Goal: Task Accomplishment & Management: Manage account settings

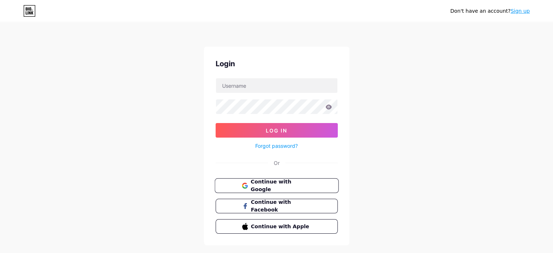
click at [292, 181] on span "Continue with Google" at bounding box center [280, 186] width 61 height 16
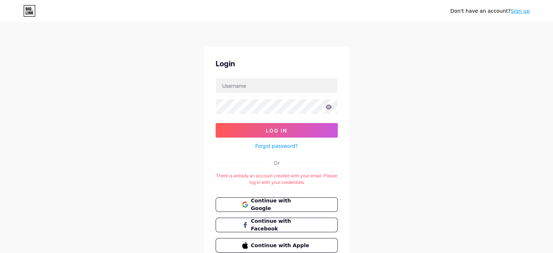
click at [258, 78] on div at bounding box center [277, 85] width 122 height 15
click at [257, 79] on input "text" at bounding box center [276, 85] width 121 height 15
type input "[EMAIL_ADDRESS][DOMAIN_NAME]"
click at [216, 123] on button "Log In" at bounding box center [277, 130] width 122 height 15
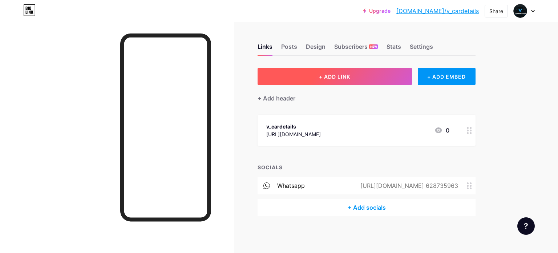
click at [356, 78] on button "+ ADD LINK" at bounding box center [335, 76] width 154 height 17
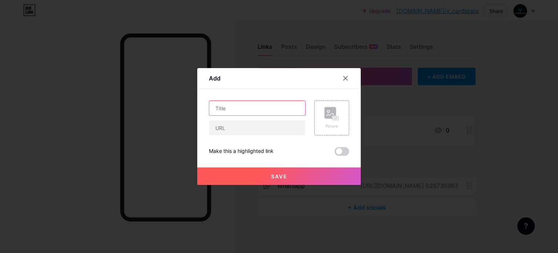
click at [275, 108] on input "text" at bounding box center [257, 108] width 96 height 15
type input "Tiktok"
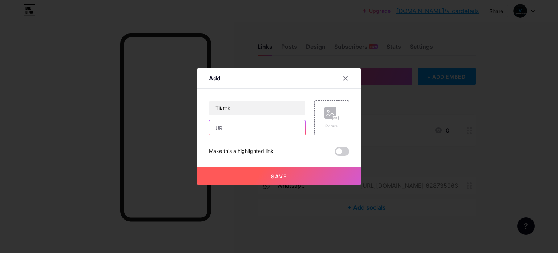
click at [269, 123] on input "text" at bounding box center [257, 127] width 96 height 15
paste input "[URL][DOMAIN_NAME]"
type input "[URL][DOMAIN_NAME]"
click at [306, 174] on button "Save" at bounding box center [279, 175] width 164 height 17
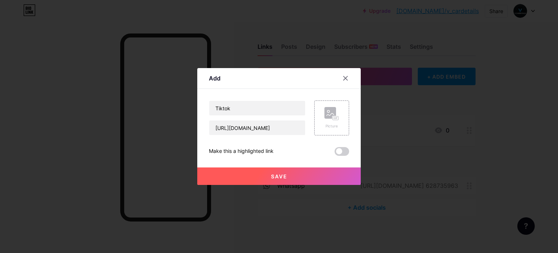
scroll to position [0, 0]
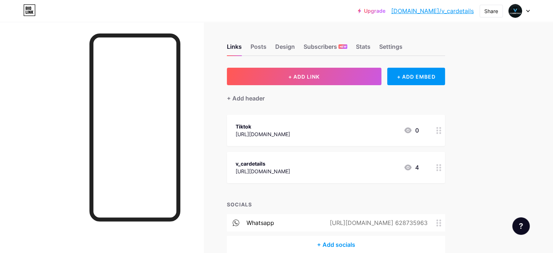
click at [412, 130] on icon at bounding box center [407, 130] width 9 height 9
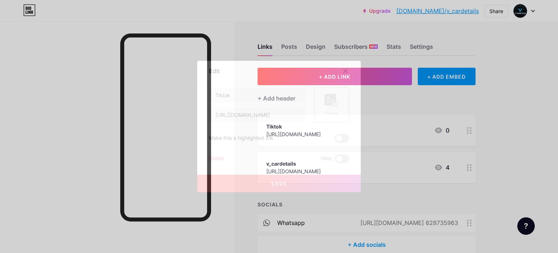
click at [329, 106] on icon at bounding box center [332, 100] width 15 height 13
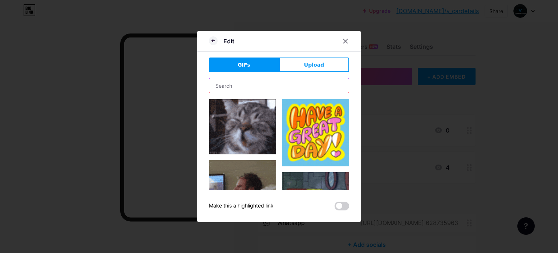
click at [271, 86] on input "text" at bounding box center [279, 85] width 140 height 15
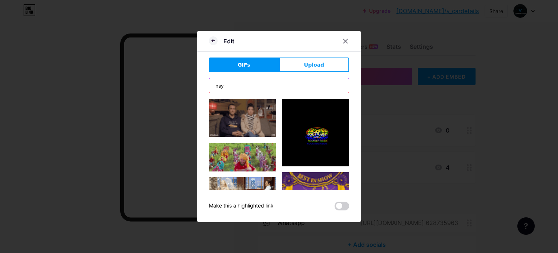
click at [271, 86] on input "nsy" at bounding box center [279, 85] width 140 height 15
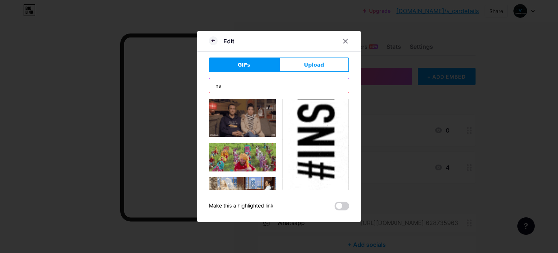
type input "n"
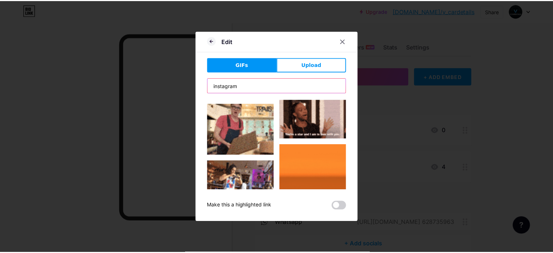
scroll to position [677, 0]
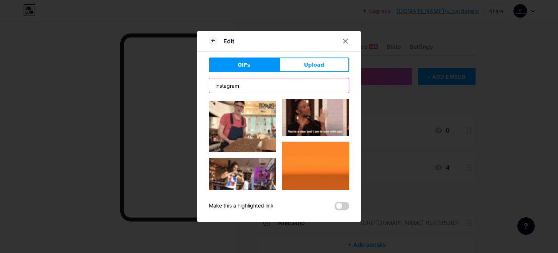
type input "instagram"
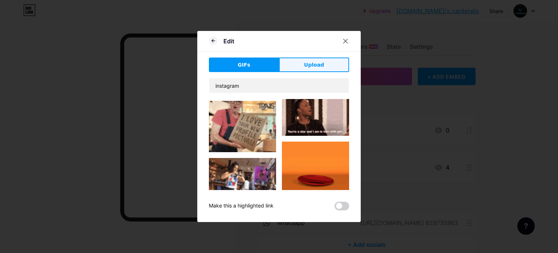
click at [305, 68] on span "Upload" at bounding box center [314, 65] width 20 height 8
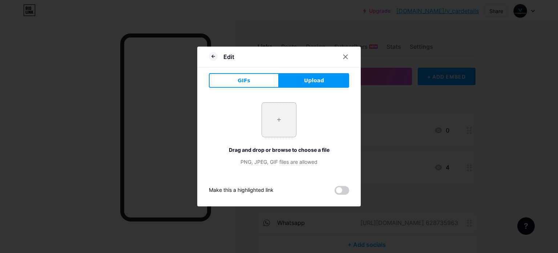
click at [277, 128] on input "file" at bounding box center [279, 119] width 34 height 34
type input "C:\fakepath\Instagram_logo_2016.svg.webp"
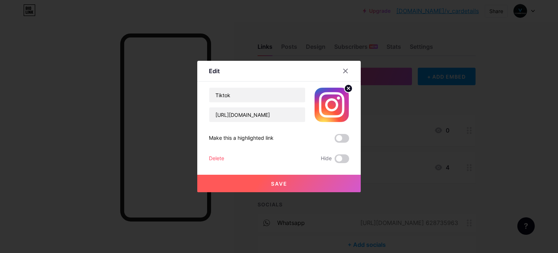
click at [306, 183] on button "Save" at bounding box center [279, 182] width 164 height 17
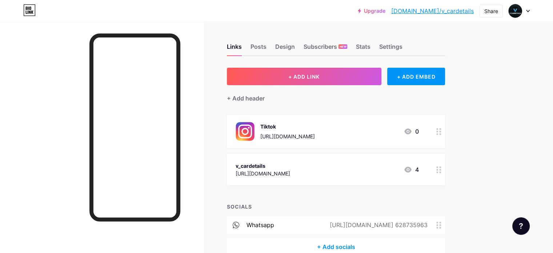
click at [315, 126] on div "Tiktok" at bounding box center [287, 126] width 55 height 8
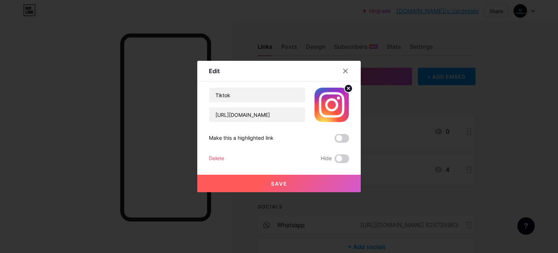
click at [345, 88] on circle at bounding box center [349, 88] width 8 height 8
click at [342, 65] on div at bounding box center [345, 70] width 13 height 13
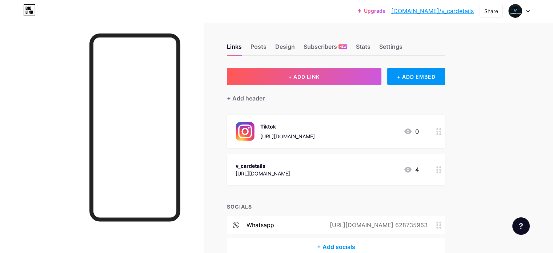
click at [382, 164] on div "v_cardetails [URL][DOMAIN_NAME] 4" at bounding box center [327, 169] width 183 height 17
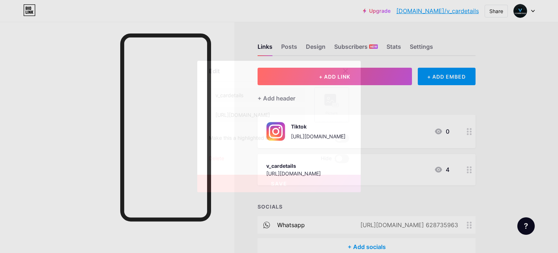
click at [334, 110] on div "Picture" at bounding box center [332, 112] width 15 height 5
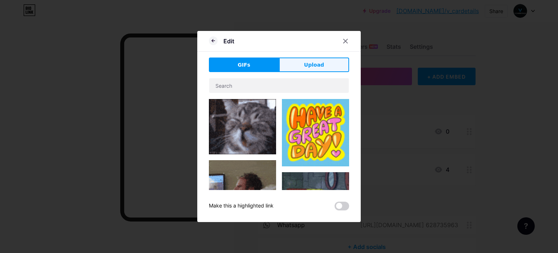
click at [315, 68] on span "Upload" at bounding box center [314, 65] width 20 height 8
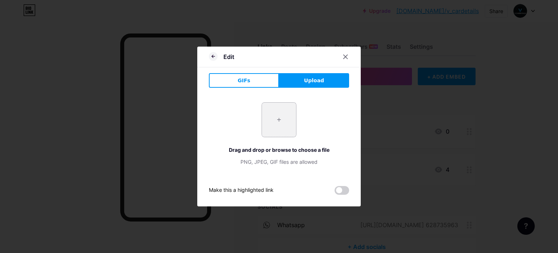
click at [283, 113] on input "file" at bounding box center [279, 119] width 34 height 34
type input "C:\fakepath\Instagram_logo_2016.svg.webp"
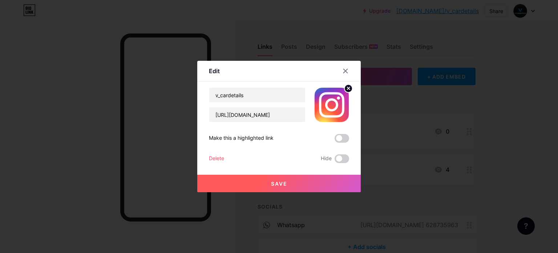
click at [279, 187] on button "Save" at bounding box center [279, 182] width 164 height 17
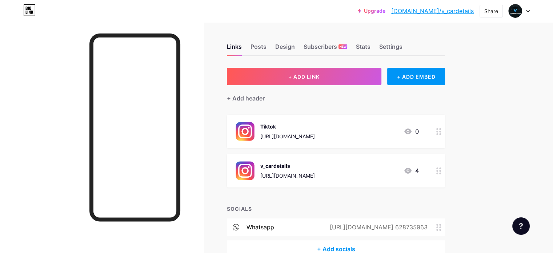
click at [302, 125] on div "Tiktok" at bounding box center [287, 126] width 55 height 8
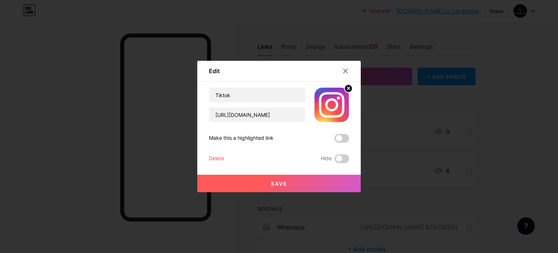
click at [345, 88] on circle at bounding box center [349, 88] width 8 height 8
click at [334, 98] on icon at bounding box center [332, 100] width 15 height 13
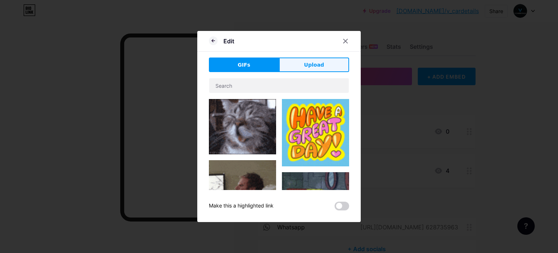
click at [309, 64] on span "Upload" at bounding box center [314, 65] width 20 height 8
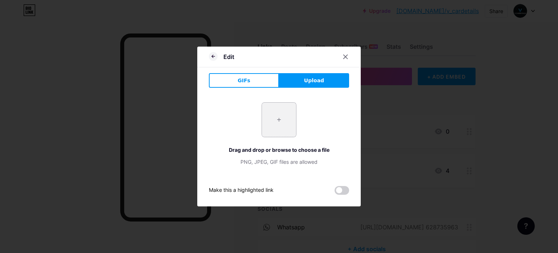
click at [275, 113] on input "file" at bounding box center [279, 119] width 34 height 34
type input "C:\fakepath\tiktok-app-icon-logo-2025-1-removebg-preview.png"
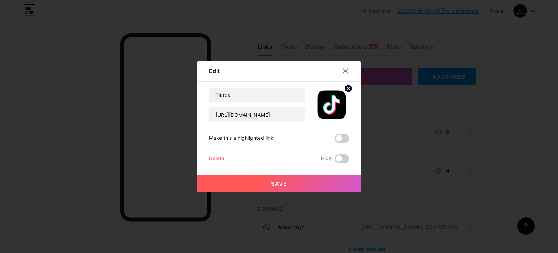
click at [313, 180] on button "Save" at bounding box center [279, 182] width 164 height 17
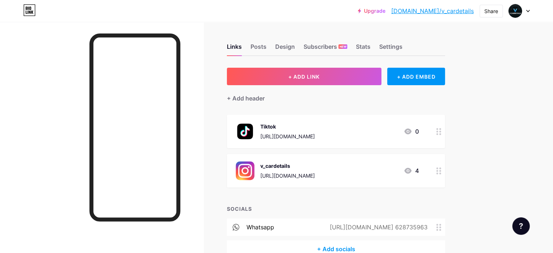
click at [406, 170] on div "v_cardetails [URL][DOMAIN_NAME] 4" at bounding box center [327, 170] width 183 height 19
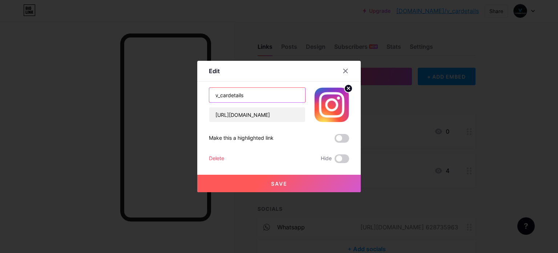
click at [266, 96] on input "v_cardetails" at bounding box center [257, 95] width 96 height 15
drag, startPoint x: 267, startPoint y: 96, endPoint x: 156, endPoint y: 104, distance: 111.2
click at [156, 104] on div "Edit Content YouTube Play YouTube video without leaving your page. ADD Vimeo Pl…" at bounding box center [279, 126] width 558 height 253
type input "i"
type input "Instagram"
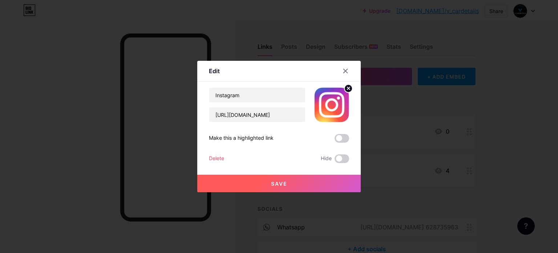
click at [280, 181] on span "Save" at bounding box center [279, 183] width 16 height 6
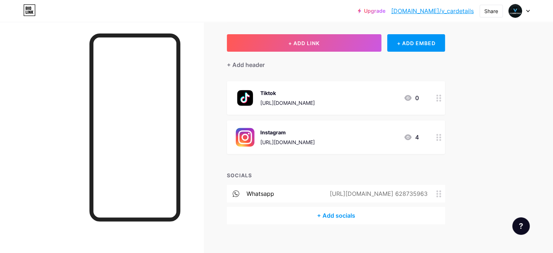
scroll to position [40, 0]
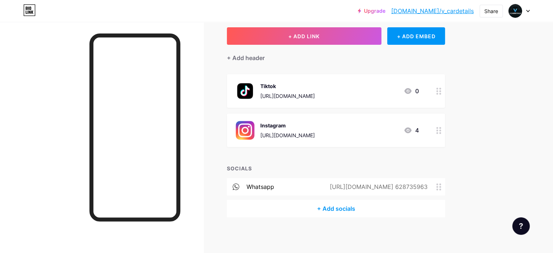
click at [418, 186] on div "[URL][DOMAIN_NAME] 628735963" at bounding box center [377, 186] width 118 height 9
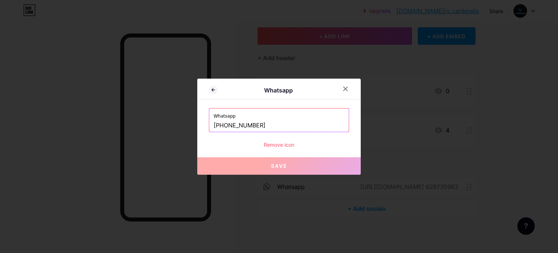
click at [284, 143] on div "Remove icon" at bounding box center [279, 145] width 140 height 8
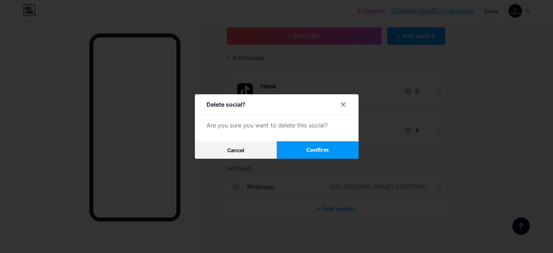
click at [288, 147] on button "Confirm" at bounding box center [318, 149] width 82 height 17
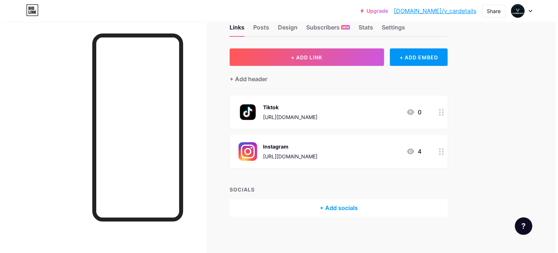
scroll to position [19, 0]
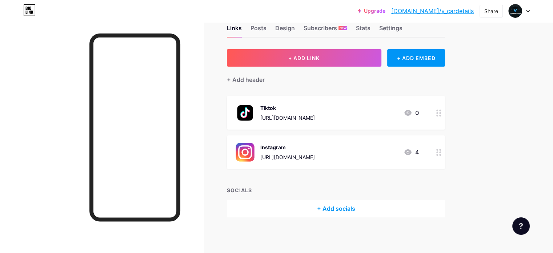
click at [380, 206] on div "+ Add socials" at bounding box center [336, 208] width 218 height 17
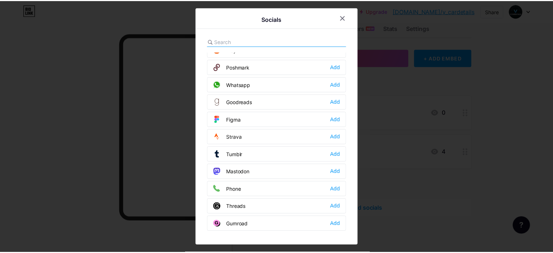
scroll to position [606, 0]
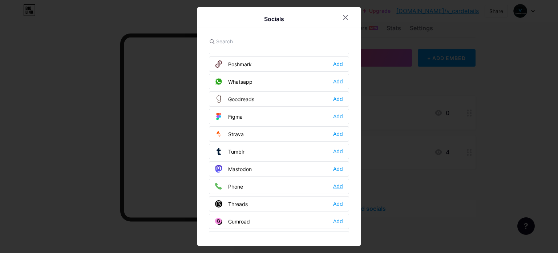
click at [335, 182] on div "Add" at bounding box center [338, 185] width 10 height 7
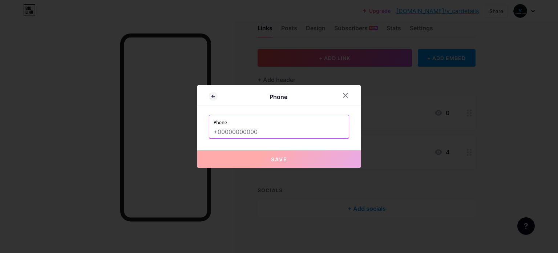
click at [249, 130] on input "text" at bounding box center [279, 132] width 131 height 12
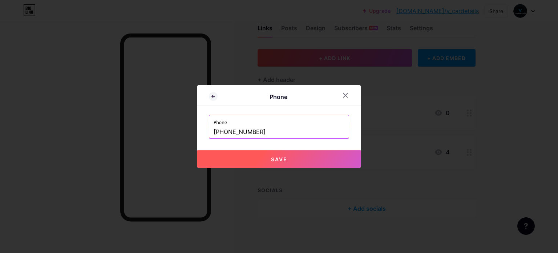
click at [286, 158] on button "Save" at bounding box center [279, 158] width 164 height 17
type input "tel:[PHONE_NUMBER]"
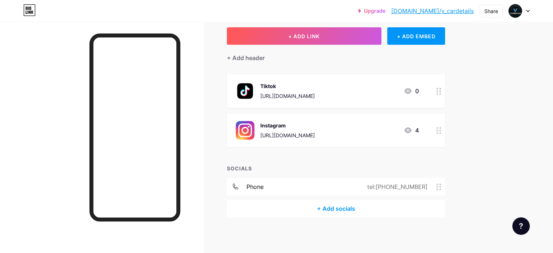
scroll to position [0, 0]
